Goal: Find specific page/section: Find specific page/section

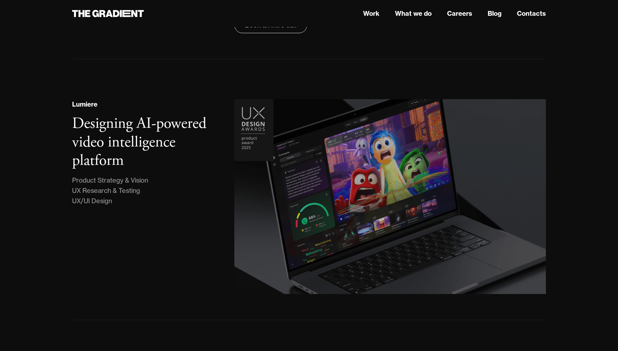
scroll to position [137, 0]
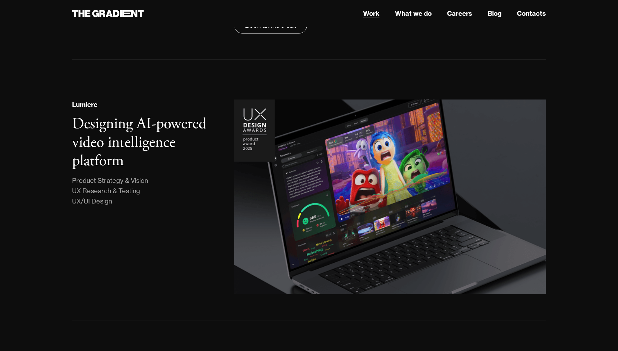
click at [367, 16] on link "Work" at bounding box center [371, 14] width 16 height 10
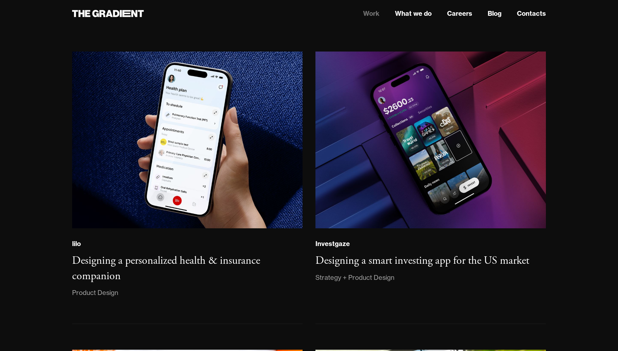
scroll to position [667, 0]
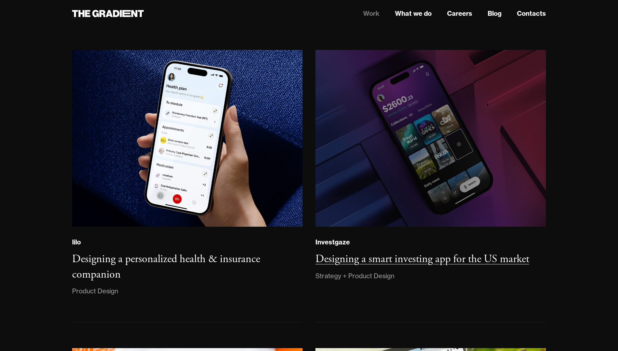
click at [380, 211] on img at bounding box center [430, 138] width 235 height 180
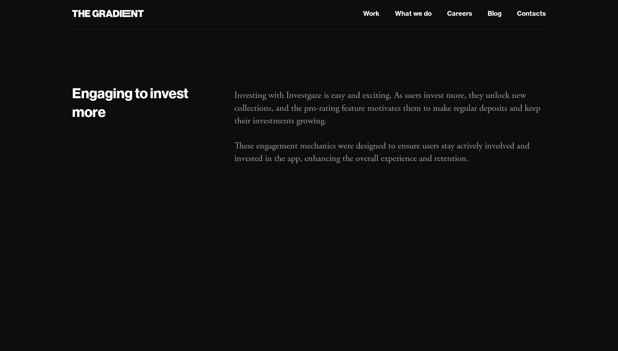
scroll to position [1615, 0]
